Goal: Find specific page/section: Find specific page/section

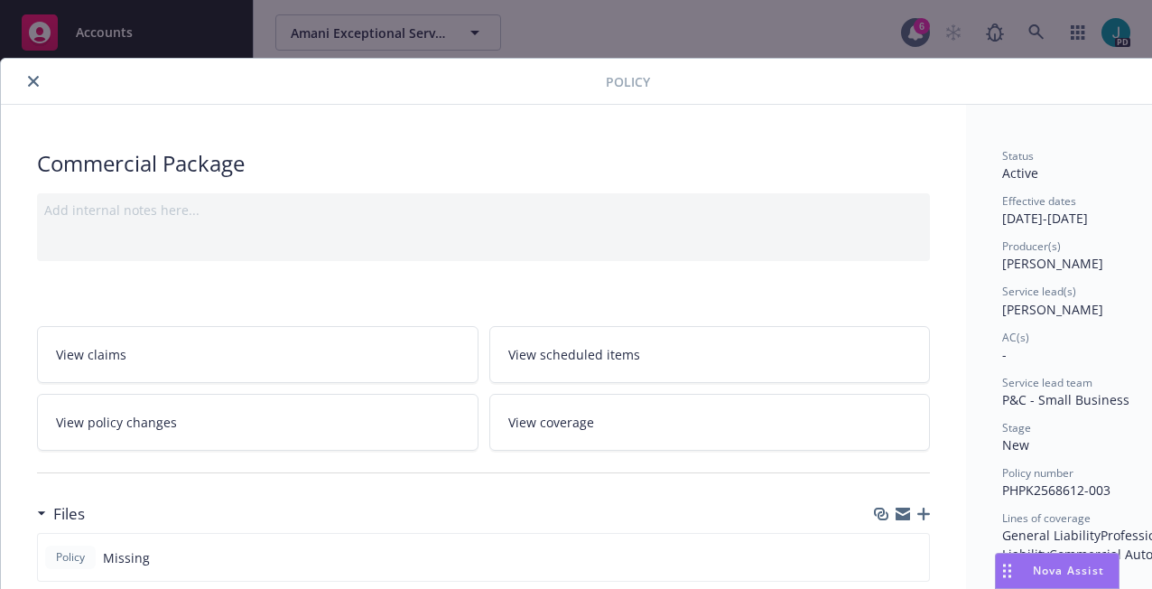
scroll to position [54, 0]
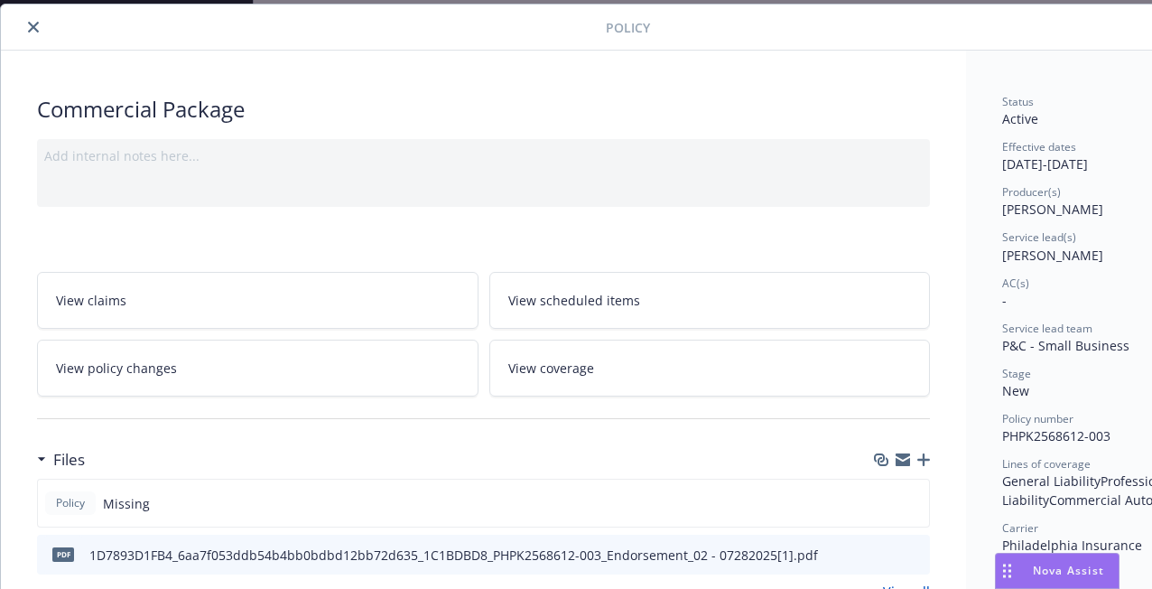
click at [32, 34] on button "close" at bounding box center [34, 27] width 22 height 22
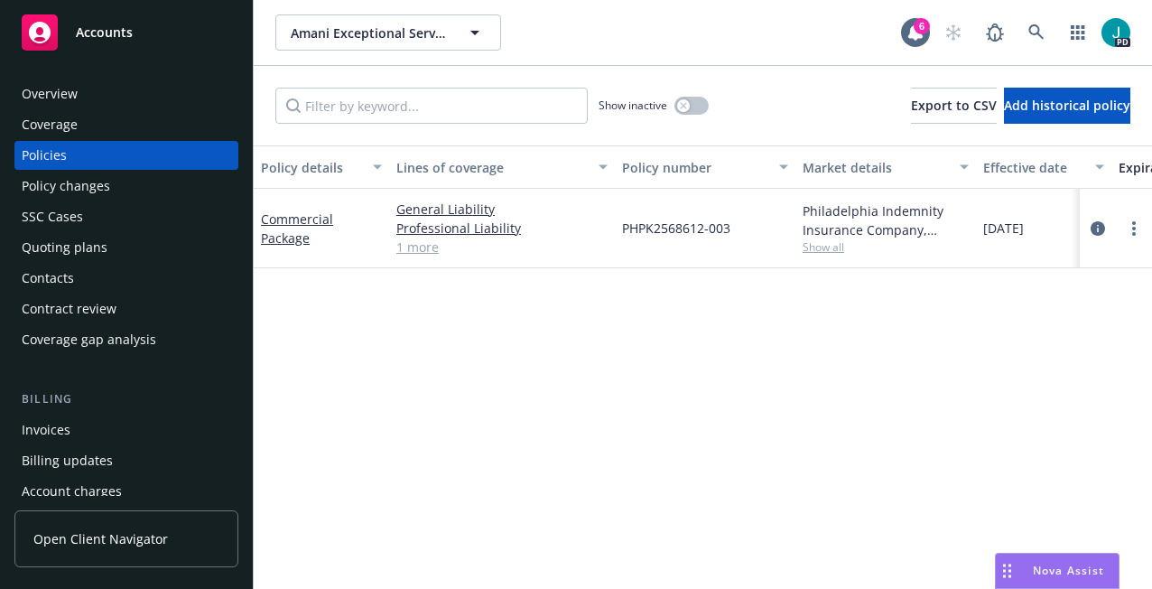
click at [147, 95] on div "Overview" at bounding box center [126, 93] width 209 height 29
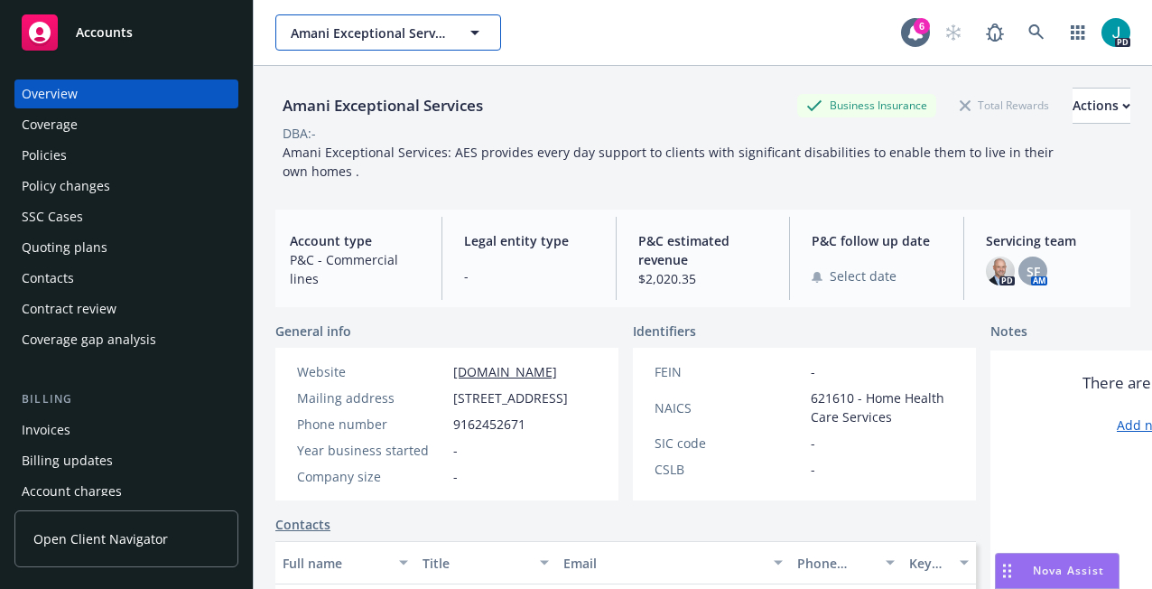
click at [329, 37] on span "Amani Exceptional Services" at bounding box center [369, 32] width 156 height 19
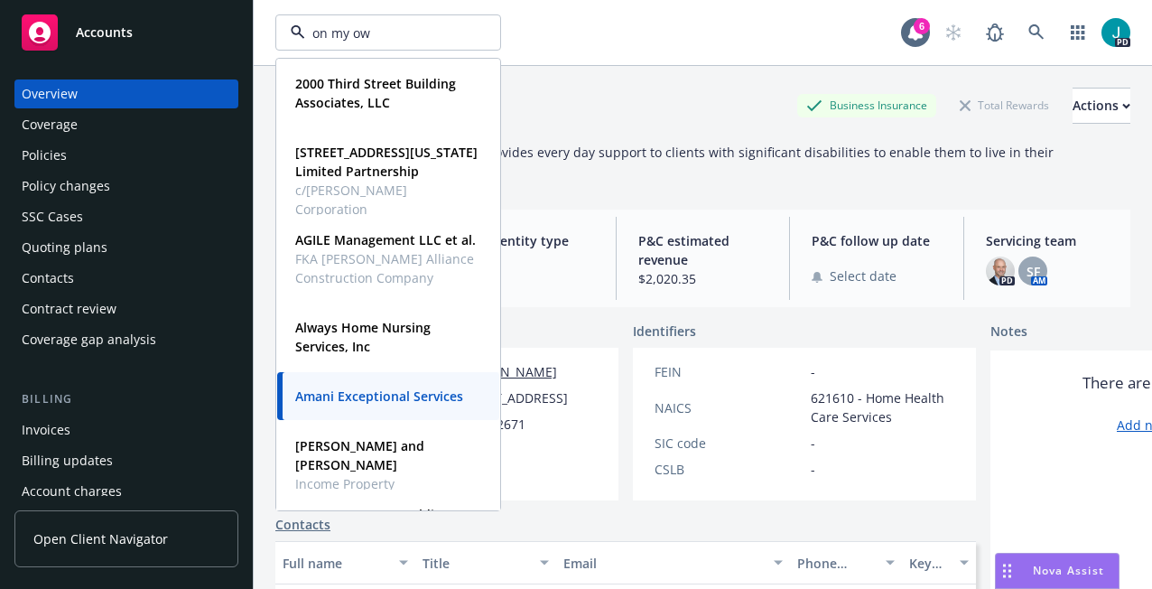
type input "on my own"
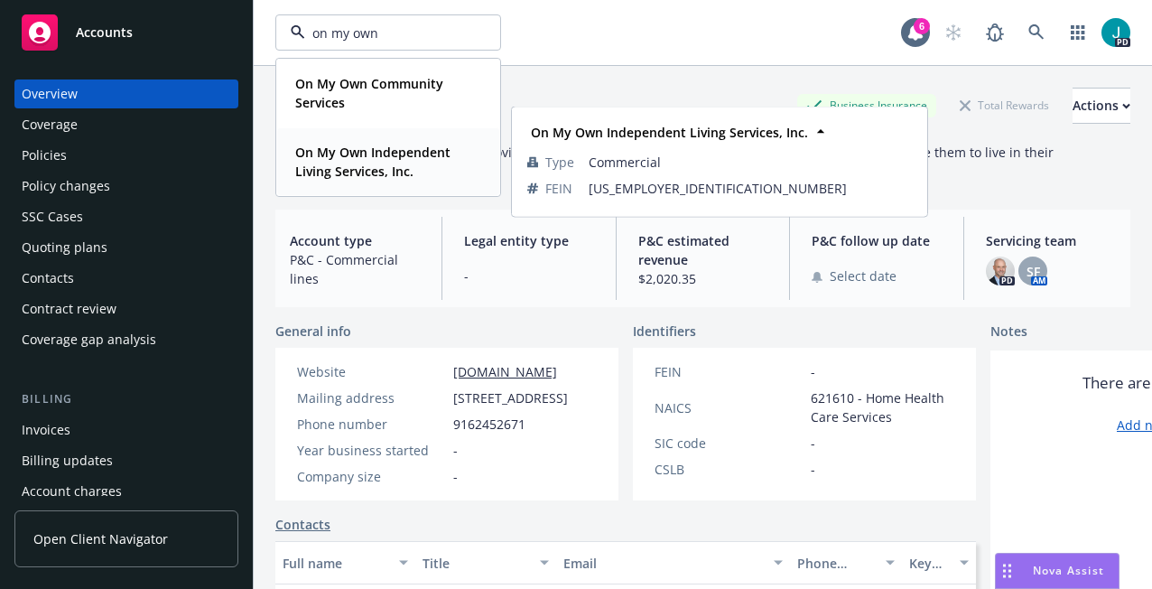
click at [321, 148] on strong "On My Own Independent Living Services, Inc." at bounding box center [372, 162] width 155 height 36
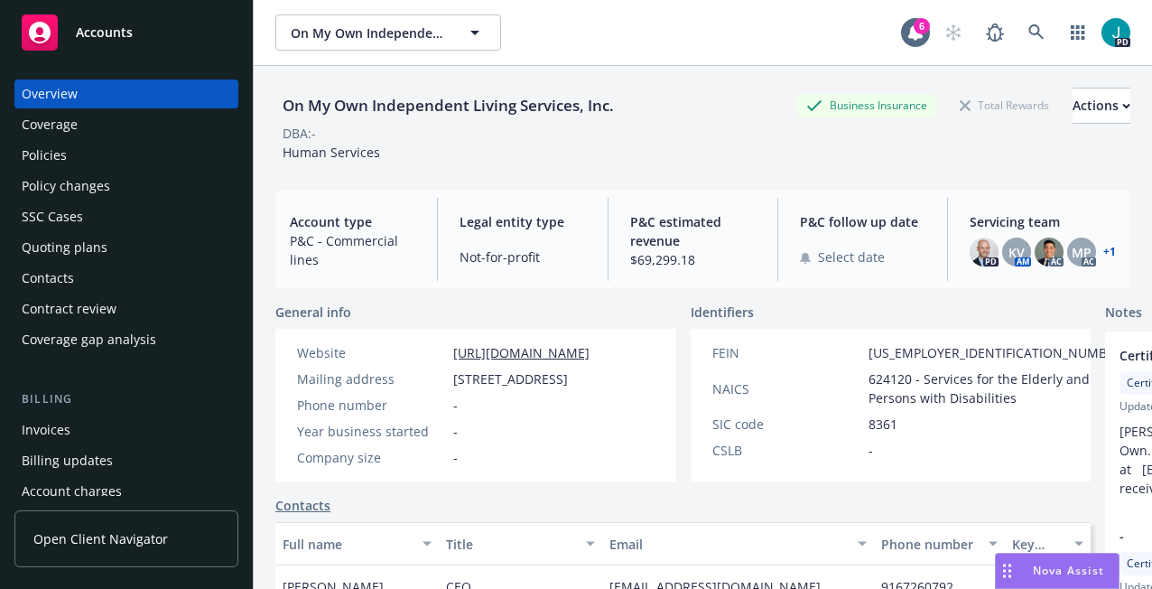
click at [107, 168] on div "Policies" at bounding box center [126, 155] width 209 height 29
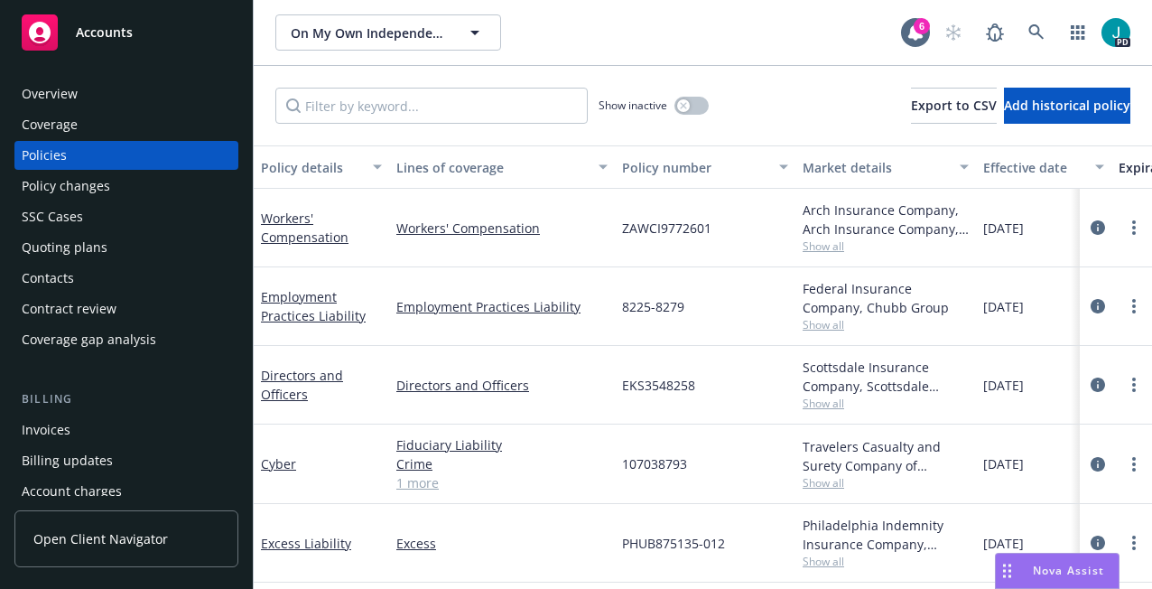
click at [143, 192] on div "Policy changes" at bounding box center [126, 186] width 209 height 29
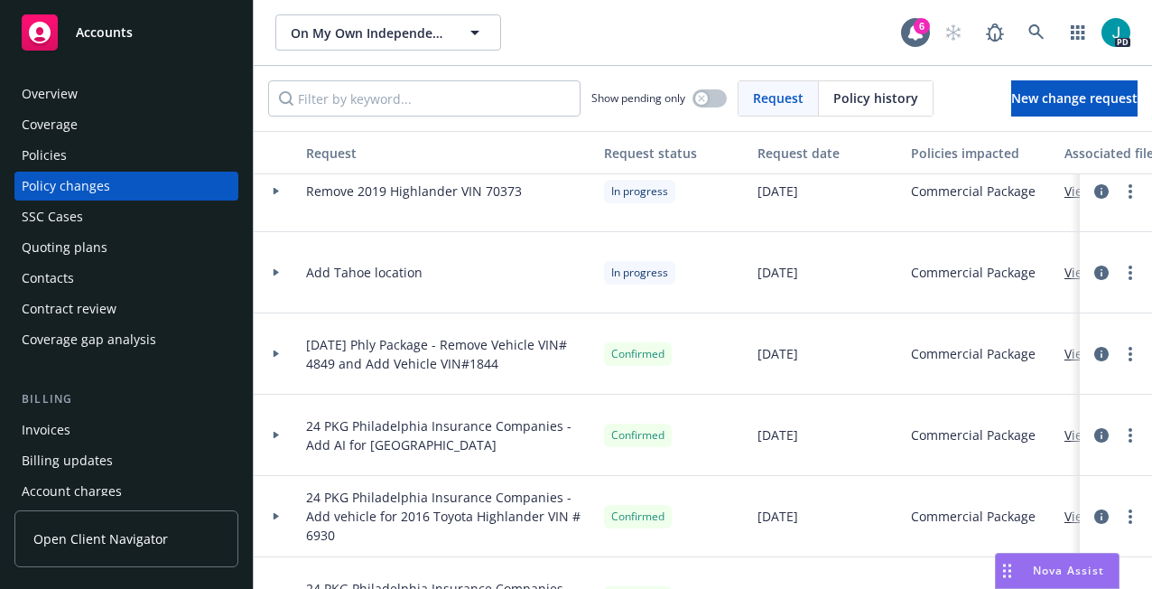
scroll to position [11, 0]
